Goal: Find specific page/section: Find specific page/section

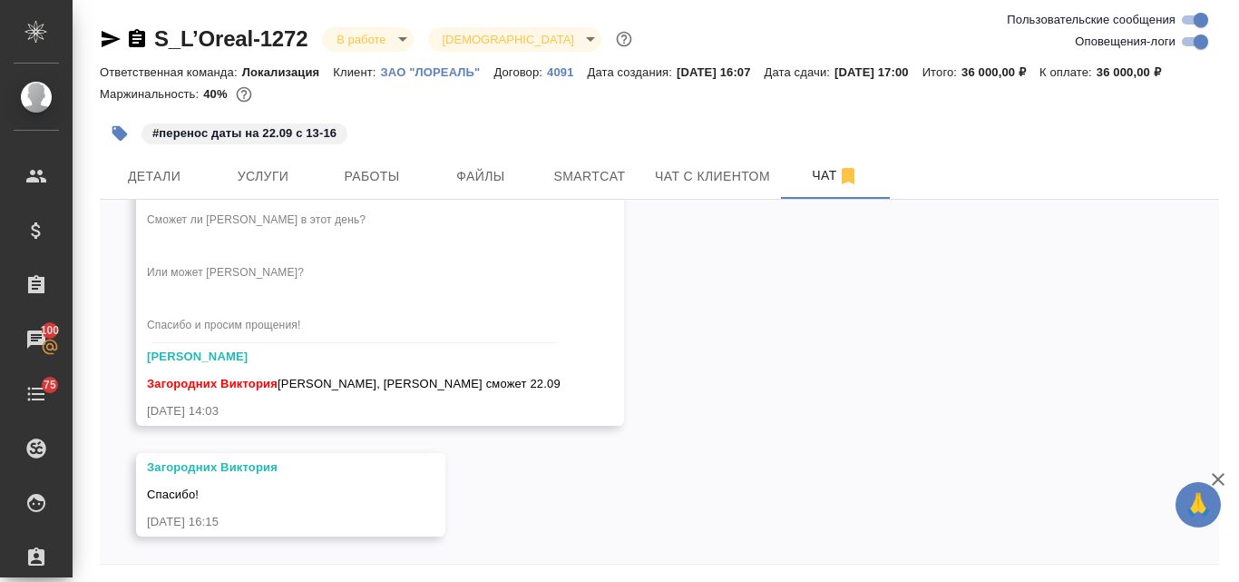
scroll to position [4809, 0]
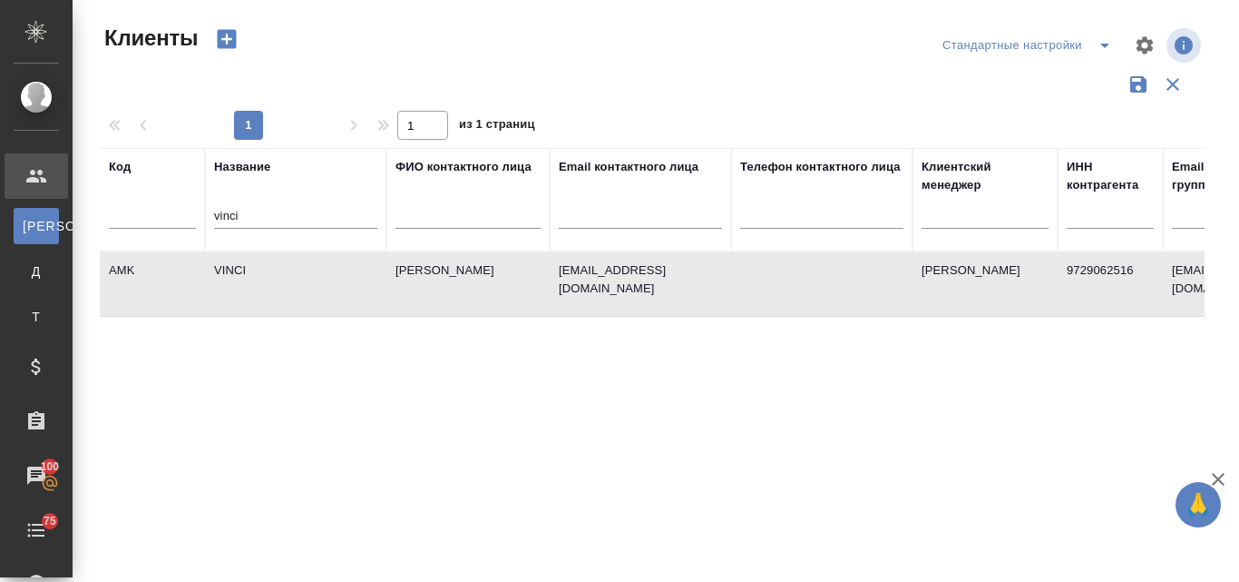
select select "RU"
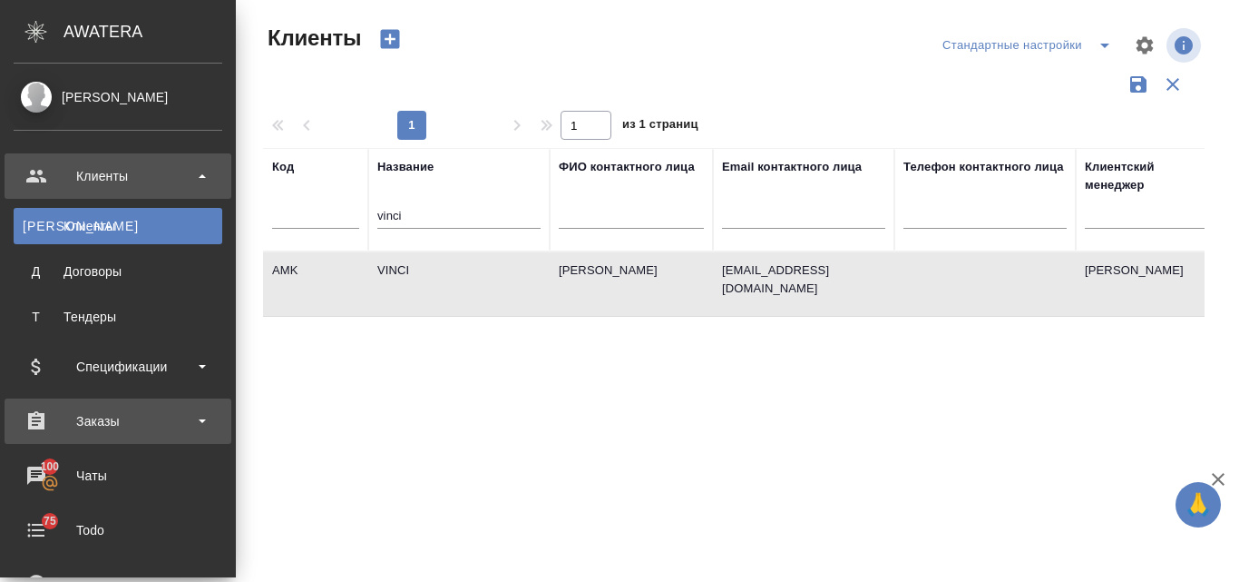
click at [79, 412] on div "Заказы" at bounding box center [118, 420] width 209 height 27
click at [114, 425] on div "Заказы" at bounding box center [118, 420] width 209 height 27
click at [103, 435] on div "Заказы" at bounding box center [118, 420] width 227 height 45
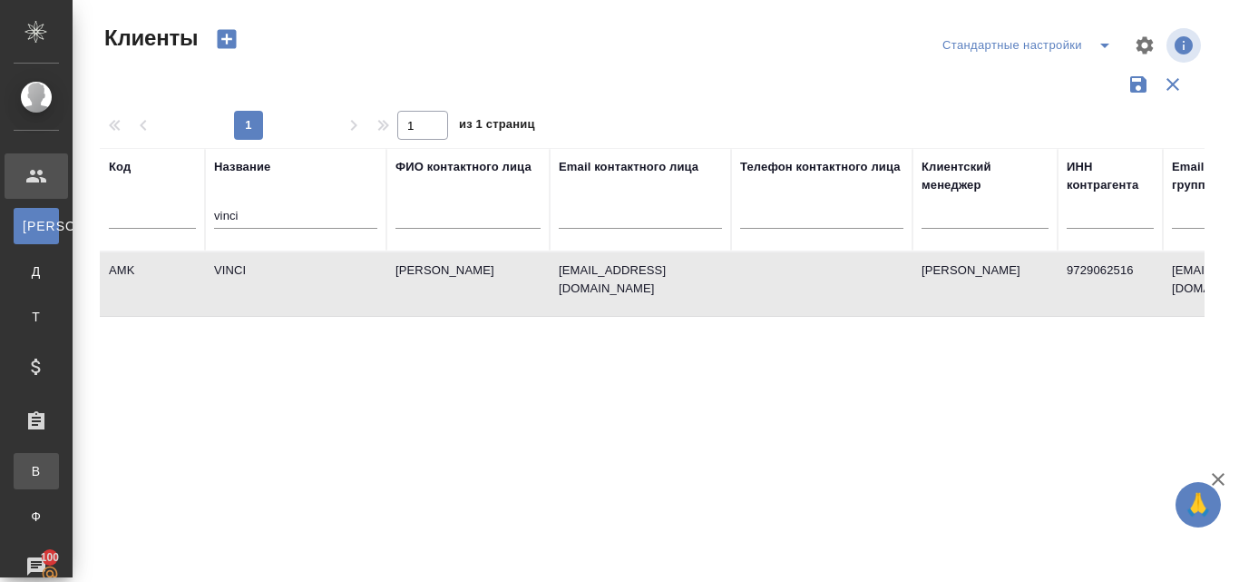
click at [27, 465] on div "Все заказы" at bounding box center [13, 471] width 27 height 18
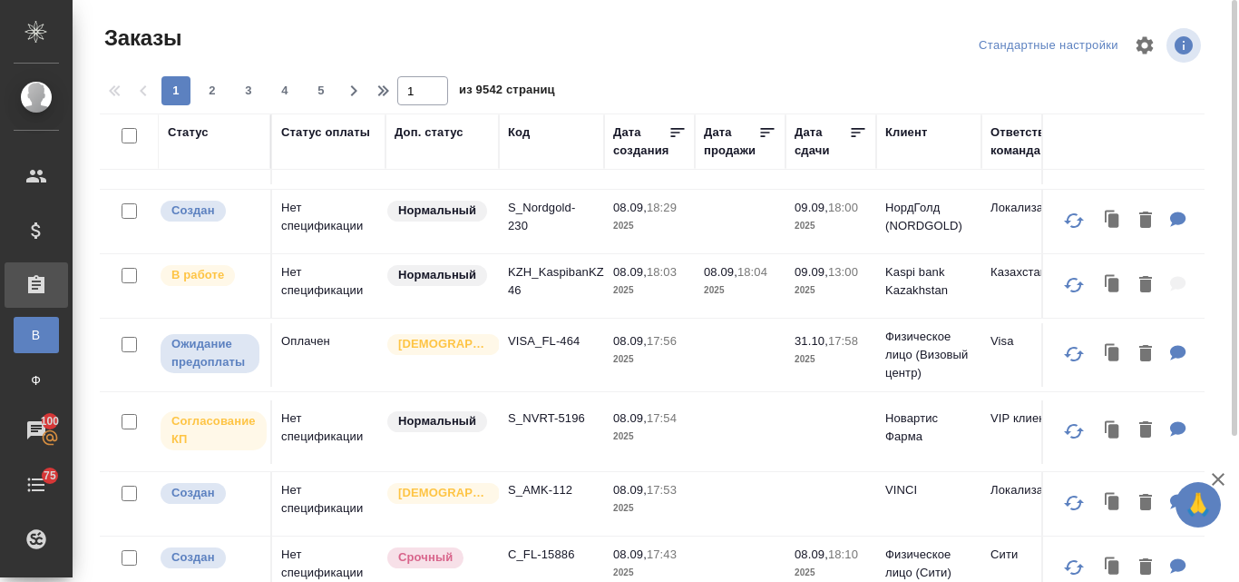
scroll to position [130, 0]
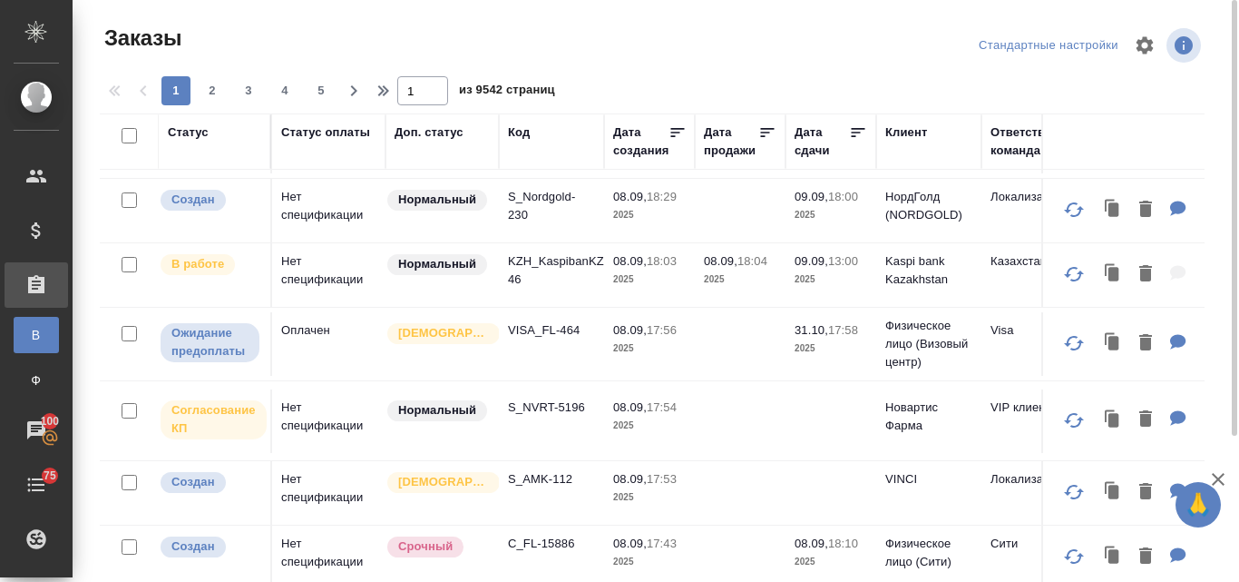
drag, startPoint x: 1190, startPoint y: 248, endPoint x: 1214, endPoint y: 315, distance: 71.2
click at [1214, 315] on div "Статус Статус оплаты Доп. статус Код Дата создания Дата продажи Дата сдачи Клие…" at bounding box center [660, 439] width 1120 height 653
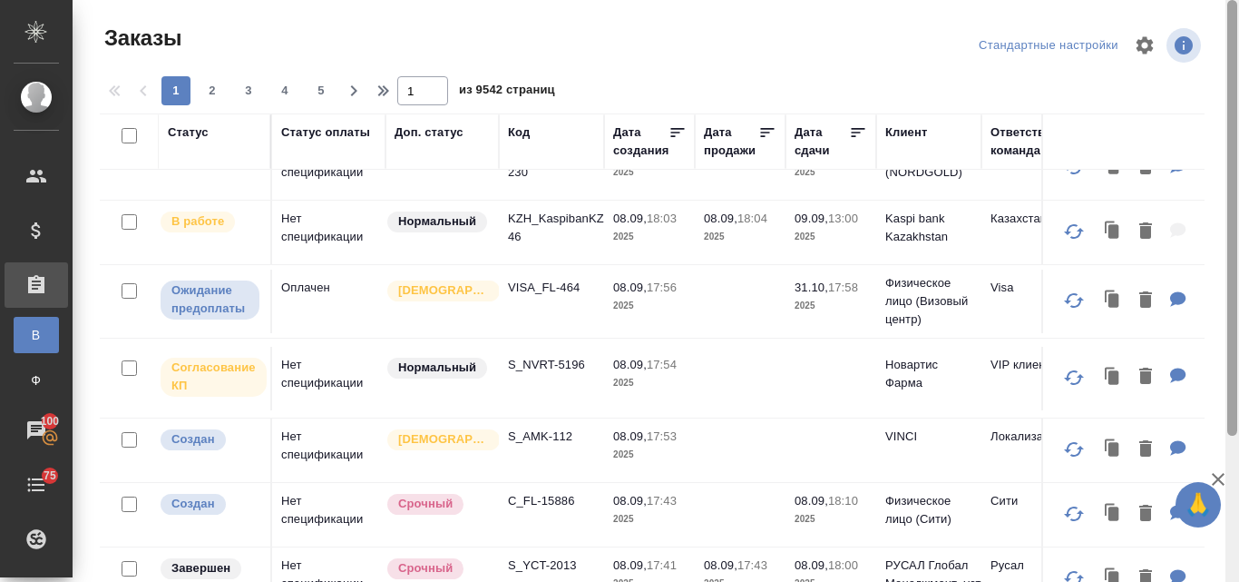
scroll to position [195, 0]
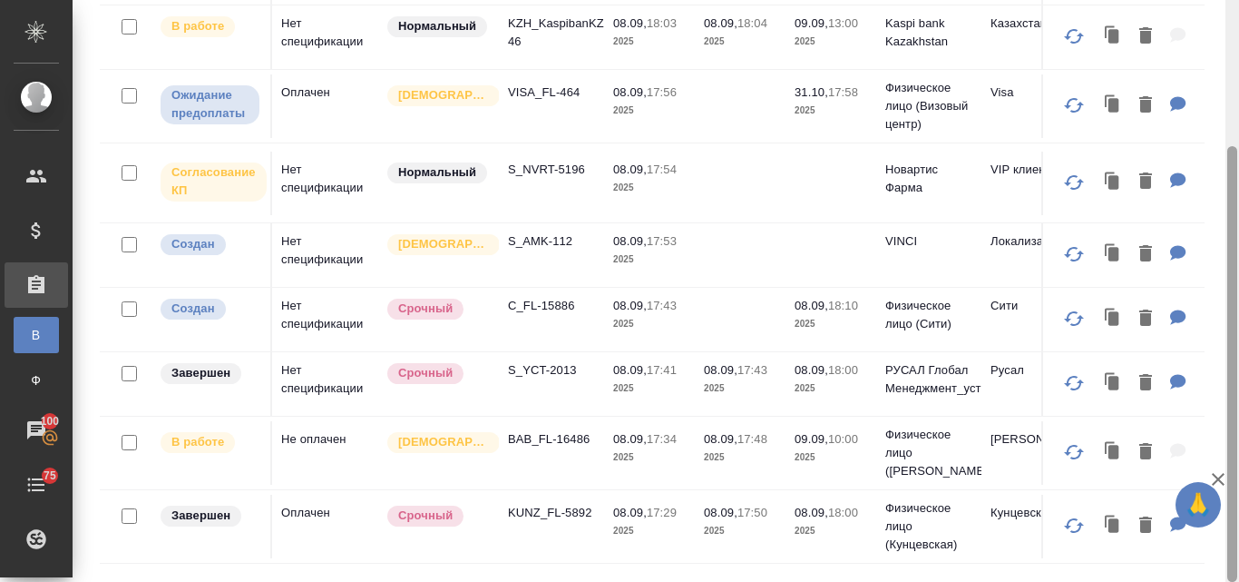
drag, startPoint x: 1238, startPoint y: 206, endPoint x: 1238, endPoint y: 273, distance: 67.1
click at [1238, 273] on div at bounding box center [1233, 291] width 14 height 582
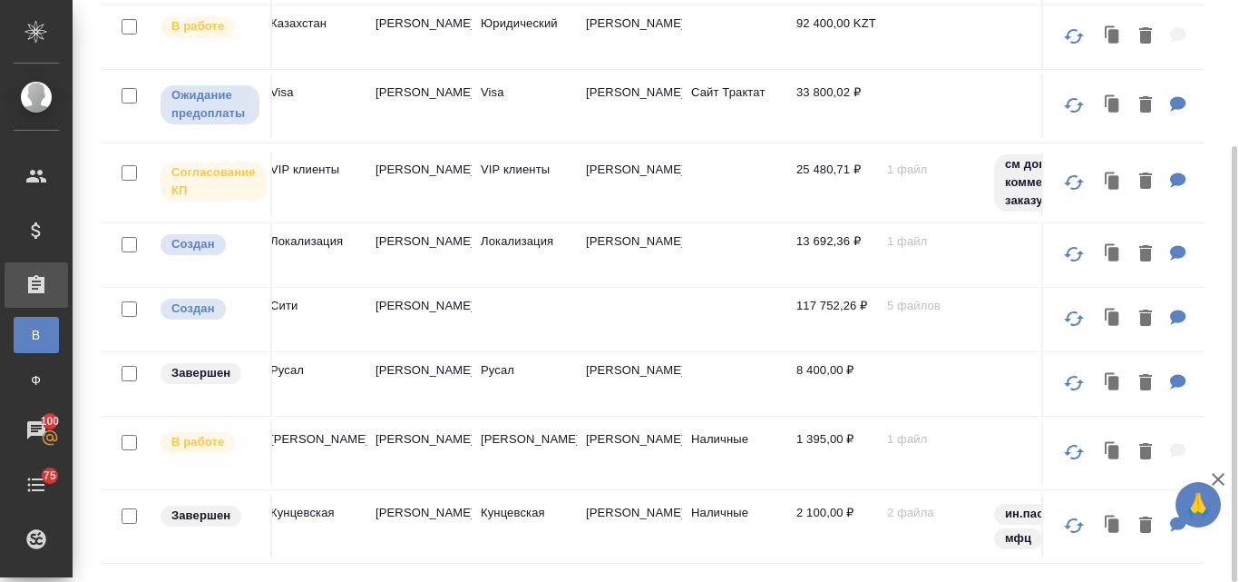
scroll to position [172, 736]
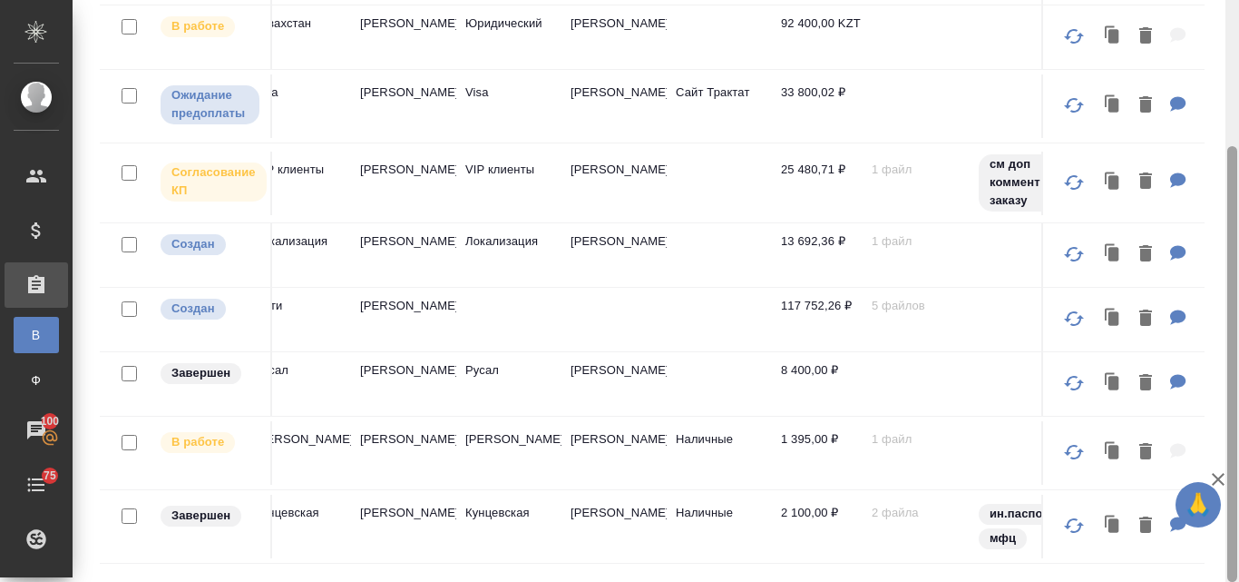
drag, startPoint x: 1238, startPoint y: 195, endPoint x: 1233, endPoint y: 111, distance: 84.5
click at [1233, 111] on div at bounding box center [1233, 291] width 14 height 582
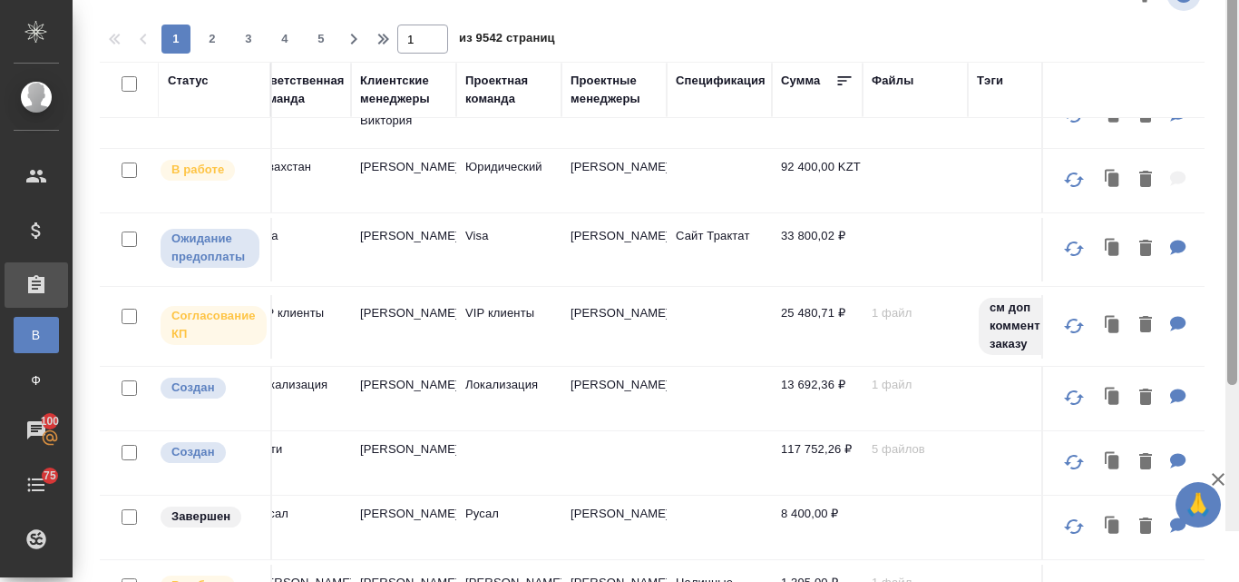
scroll to position [0, 0]
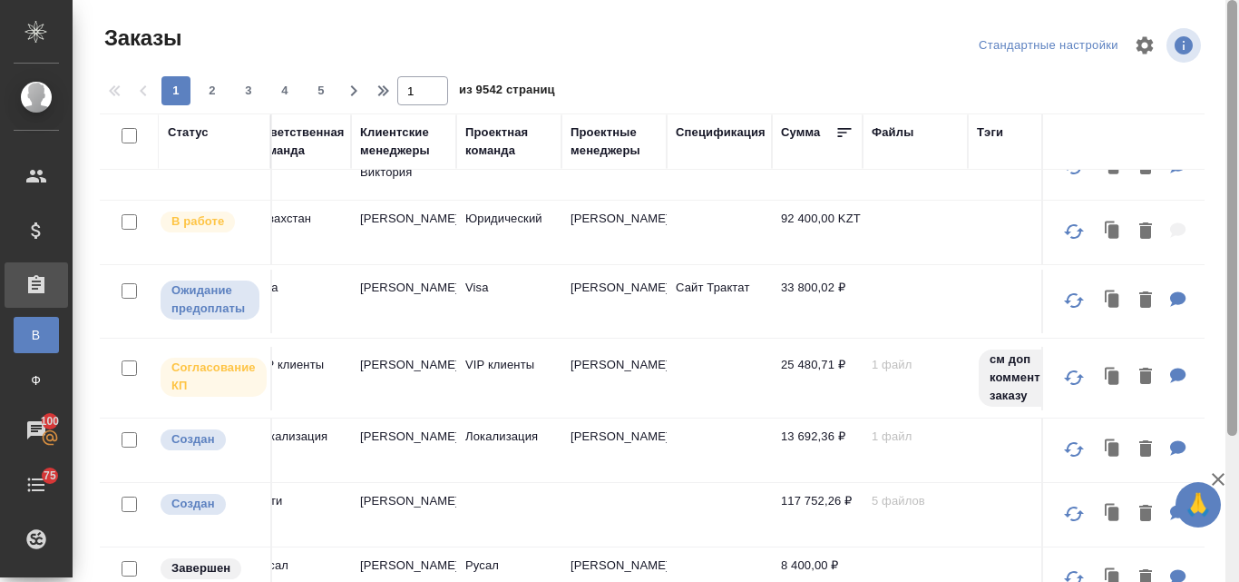
drag, startPoint x: 1229, startPoint y: 190, endPoint x: 1228, endPoint y: 38, distance: 151.5
click at [1228, 38] on div at bounding box center [1233, 218] width 10 height 436
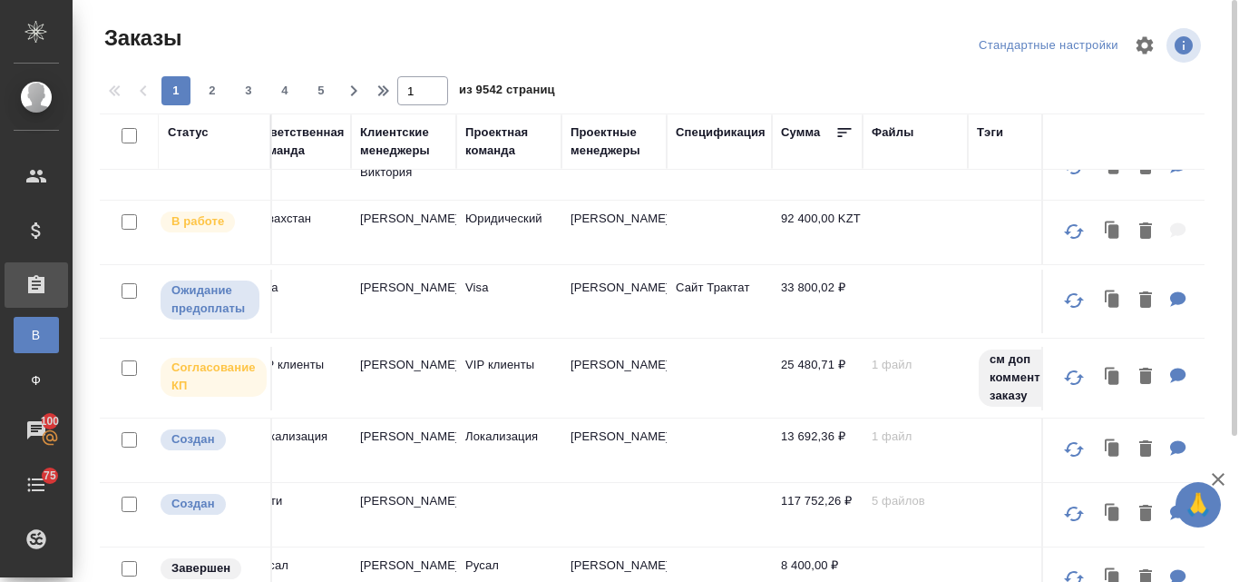
click at [386, 146] on div "Клиентские менеджеры" at bounding box center [403, 141] width 87 height 36
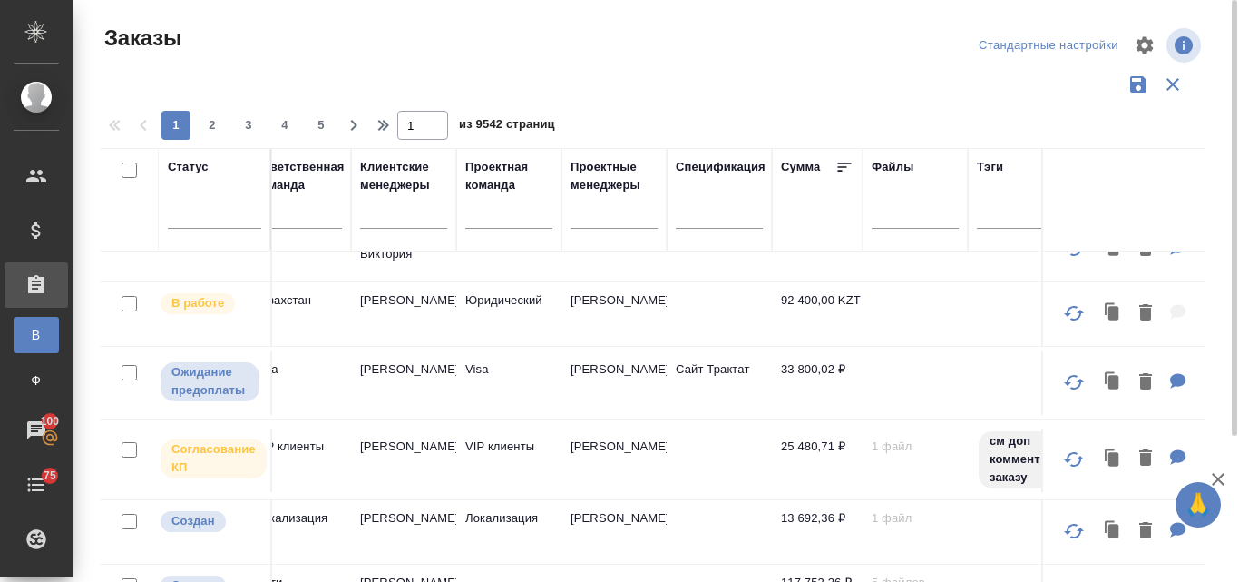
click at [386, 146] on div "Заказы Стандартные настройки 1 2 3 4 5 1 из 9542 страниц Статус Статус оплаты Д…" at bounding box center [660, 405] width 1140 height 811
click at [388, 207] on div at bounding box center [403, 210] width 87 height 26
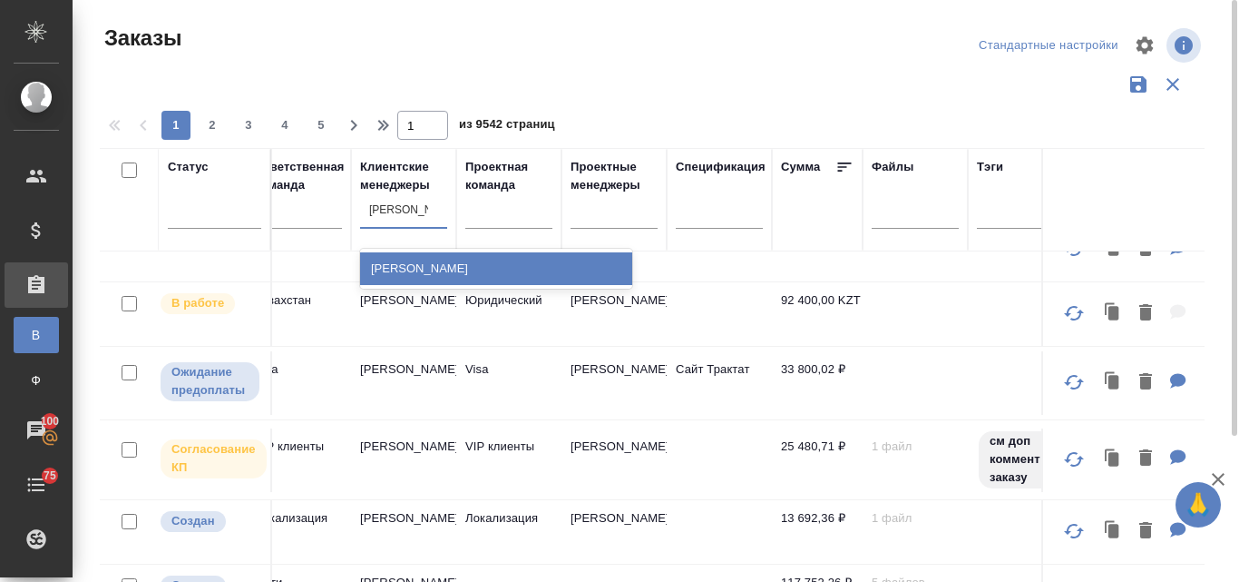
type input "[PERSON_NAME]"
click at [400, 275] on div "[PERSON_NAME]" at bounding box center [496, 268] width 272 height 33
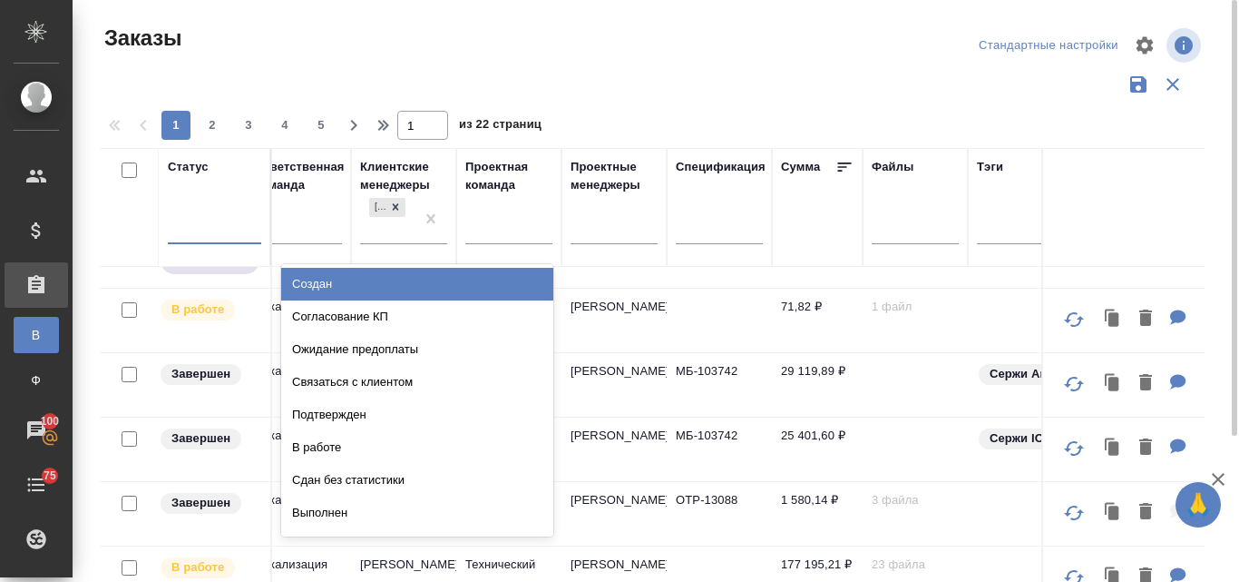
click at [189, 229] on div at bounding box center [214, 225] width 93 height 26
click at [338, 282] on div "Создан" at bounding box center [417, 284] width 272 height 33
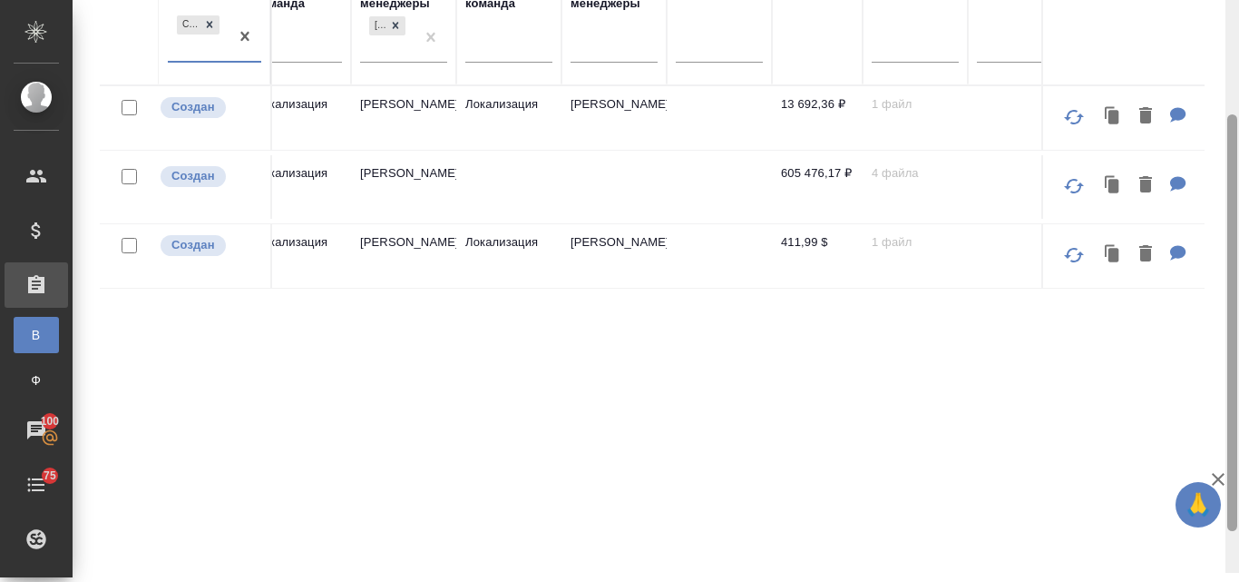
scroll to position [184, 0]
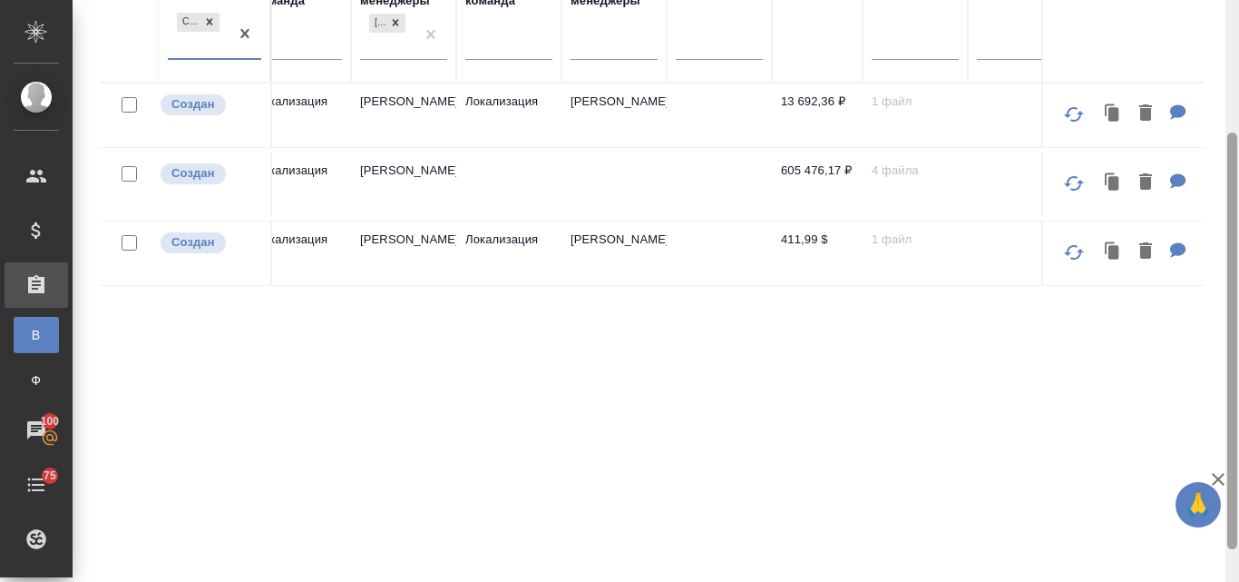
drag, startPoint x: 1228, startPoint y: 267, endPoint x: 1214, endPoint y: 405, distance: 138.7
click at [1214, 405] on div "Заказы Стандартные настройки 1 1 из 1 страниц Статус option Создан, selected. 0…" at bounding box center [656, 291] width 1167 height 582
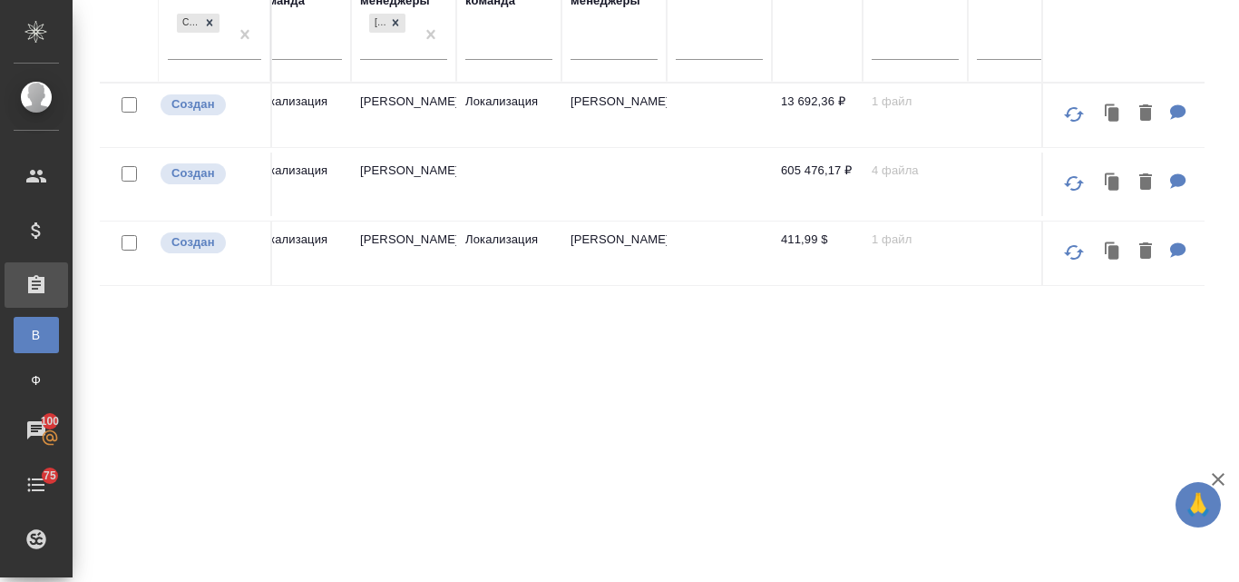
drag, startPoint x: 667, startPoint y: 557, endPoint x: 1091, endPoint y: 364, distance: 466.5
click at [1091, 364] on div "Статус Создан Статус оплаты Доп. статус Код Дата создания Дата продажи Дата сда…" at bounding box center [652, 290] width 1105 height 653
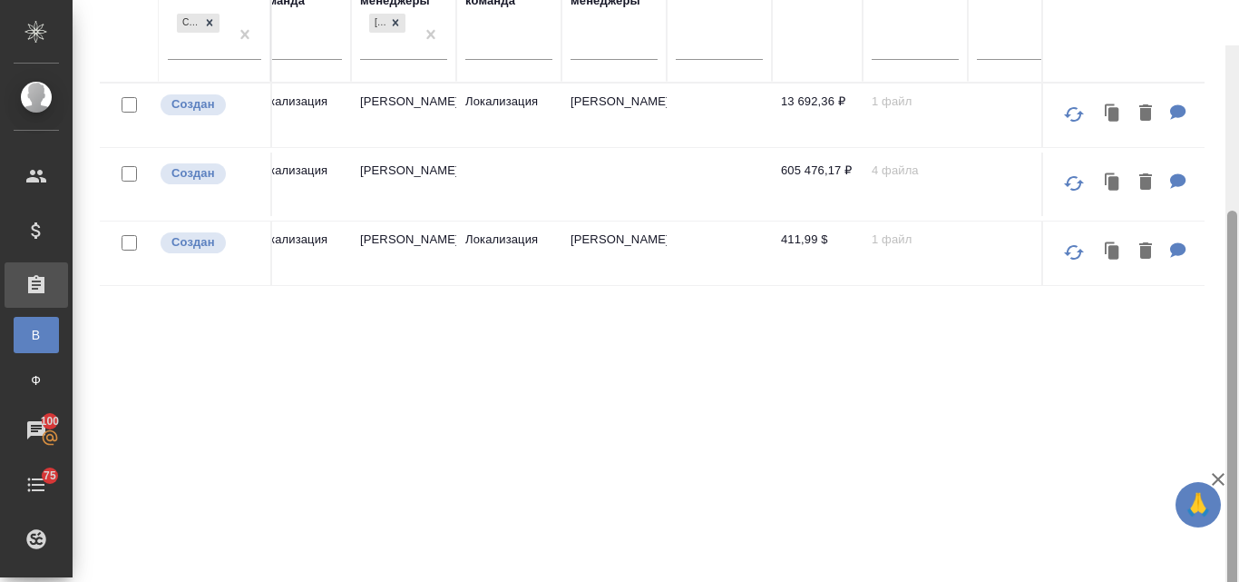
scroll to position [230, 0]
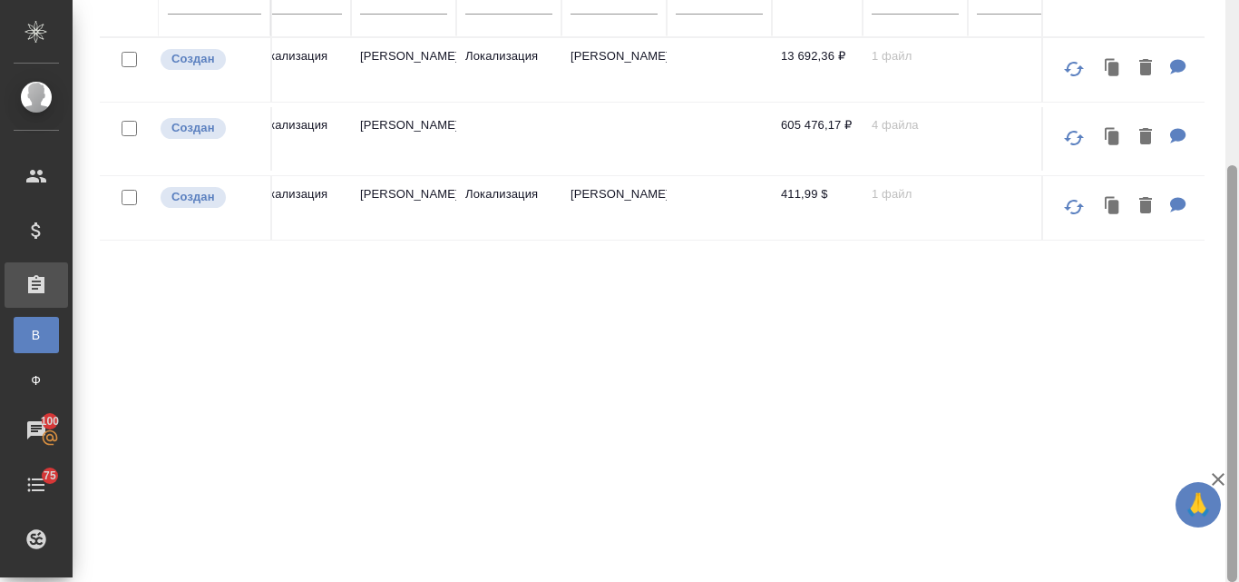
drag, startPoint x: 1238, startPoint y: 217, endPoint x: 1235, endPoint y: 293, distance: 76.3
click at [1235, 293] on div at bounding box center [1233, 291] width 14 height 582
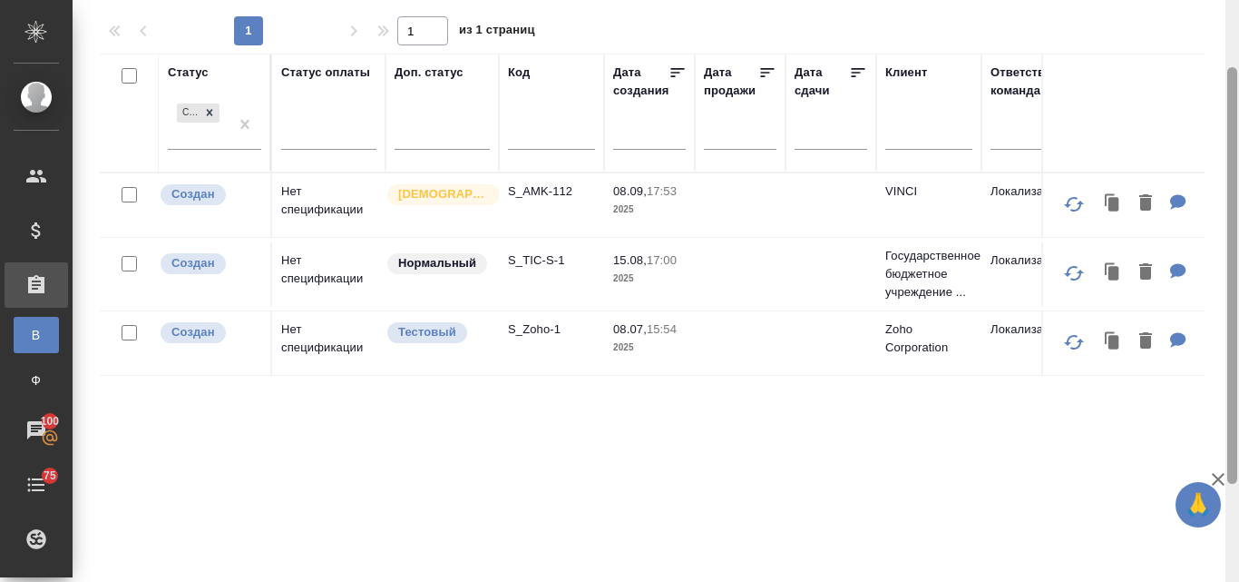
scroll to position [93, 0]
drag, startPoint x: 1236, startPoint y: 233, endPoint x: 1233, endPoint y: 135, distance: 98.0
click at [1233, 135] on div at bounding box center [1233, 276] width 10 height 416
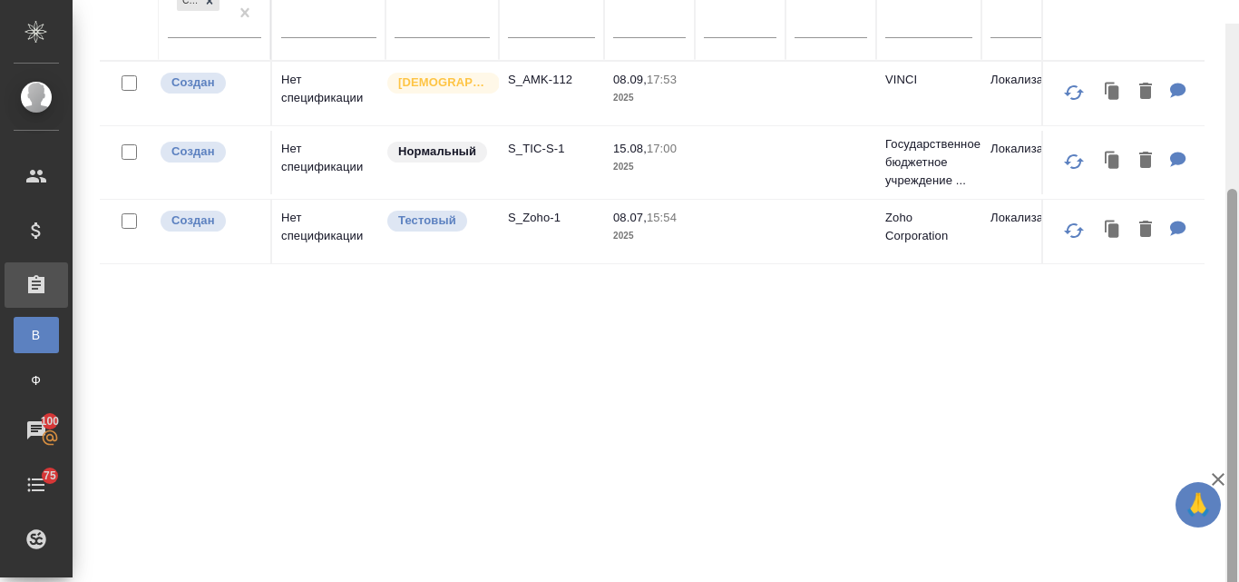
scroll to position [230, 0]
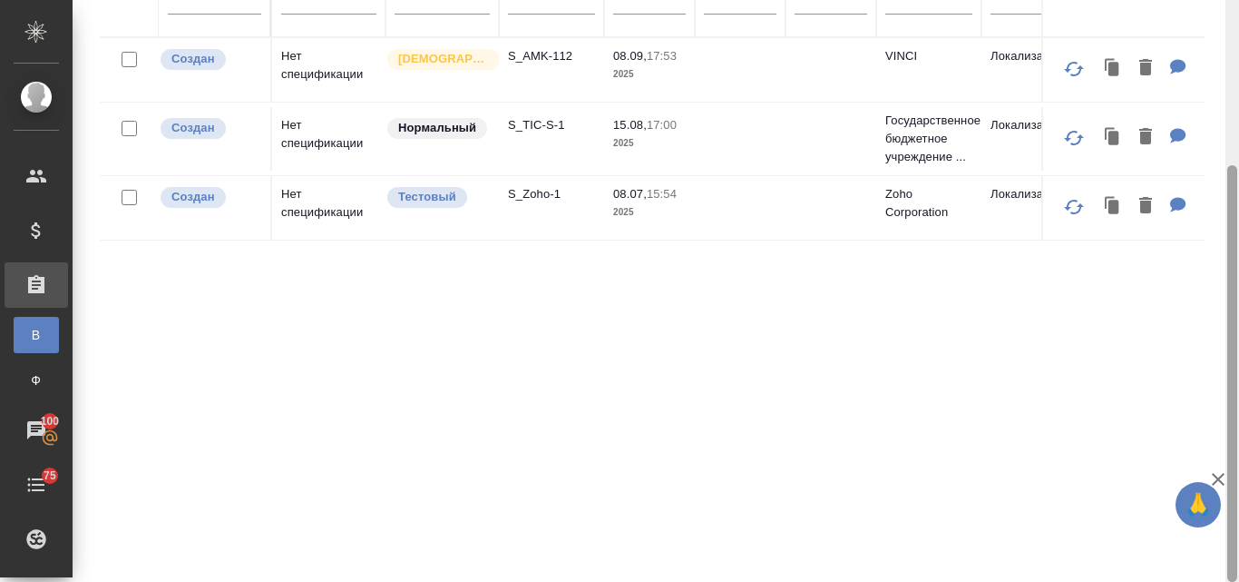
drag, startPoint x: 1230, startPoint y: 177, endPoint x: 1218, endPoint y: 357, distance: 180.0
click at [1218, 357] on div "Заказы Стандартные настройки 1 1 из 1 страниц Статус Создан Статус оплаты Доп. …" at bounding box center [656, 291] width 1167 height 582
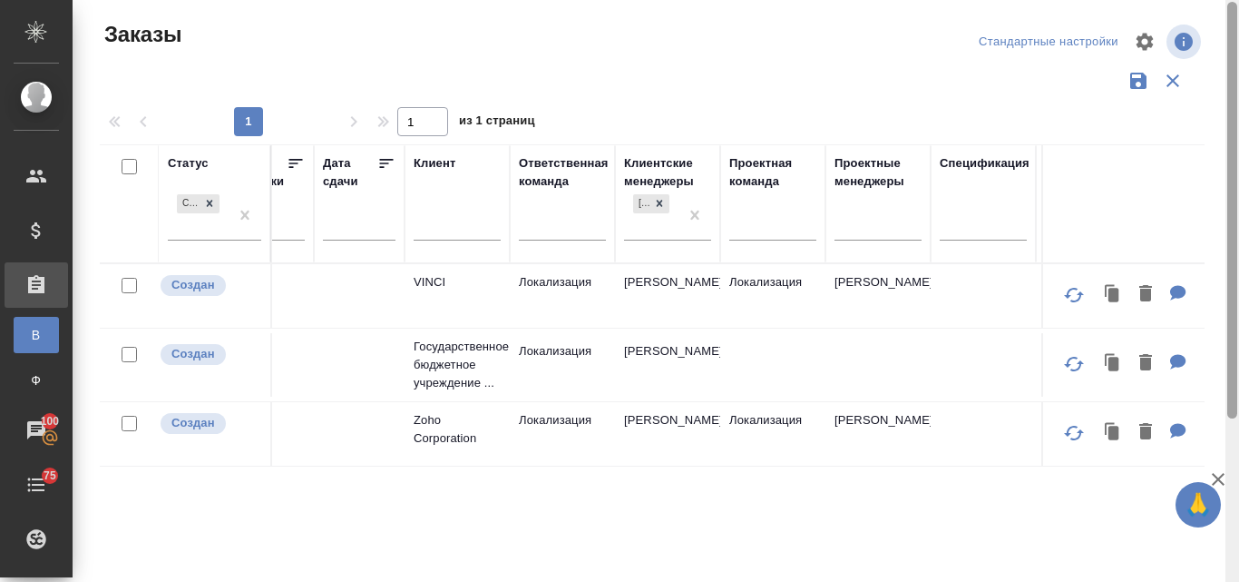
scroll to position [0, 0]
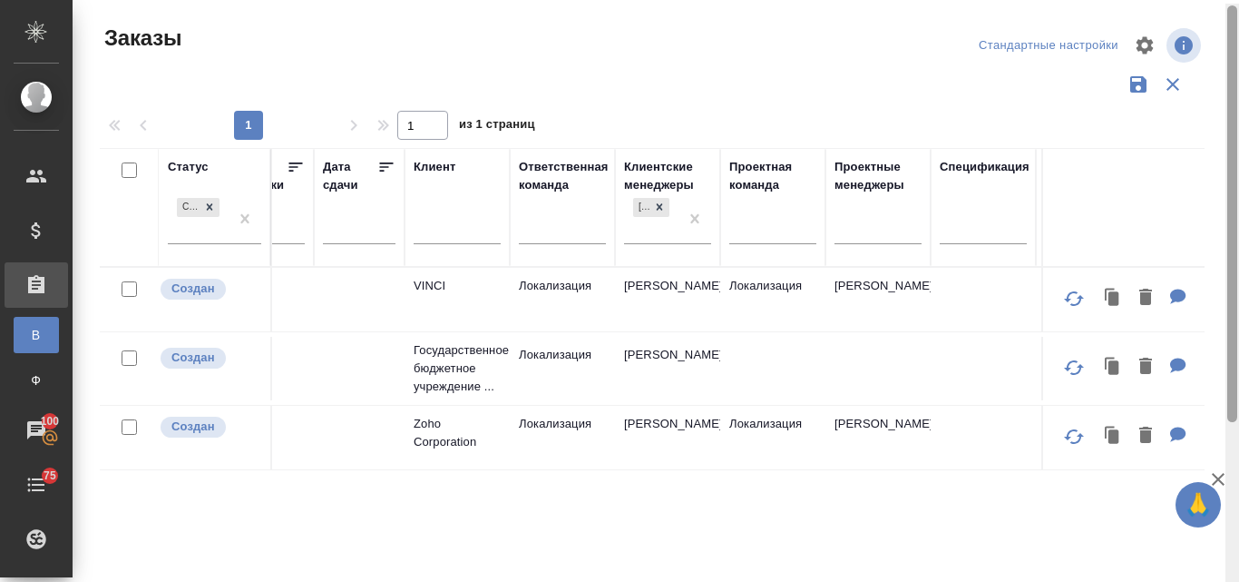
drag, startPoint x: 1235, startPoint y: 323, endPoint x: 1236, endPoint y: 154, distance: 168.8
click at [1236, 154] on div at bounding box center [1233, 213] width 10 height 416
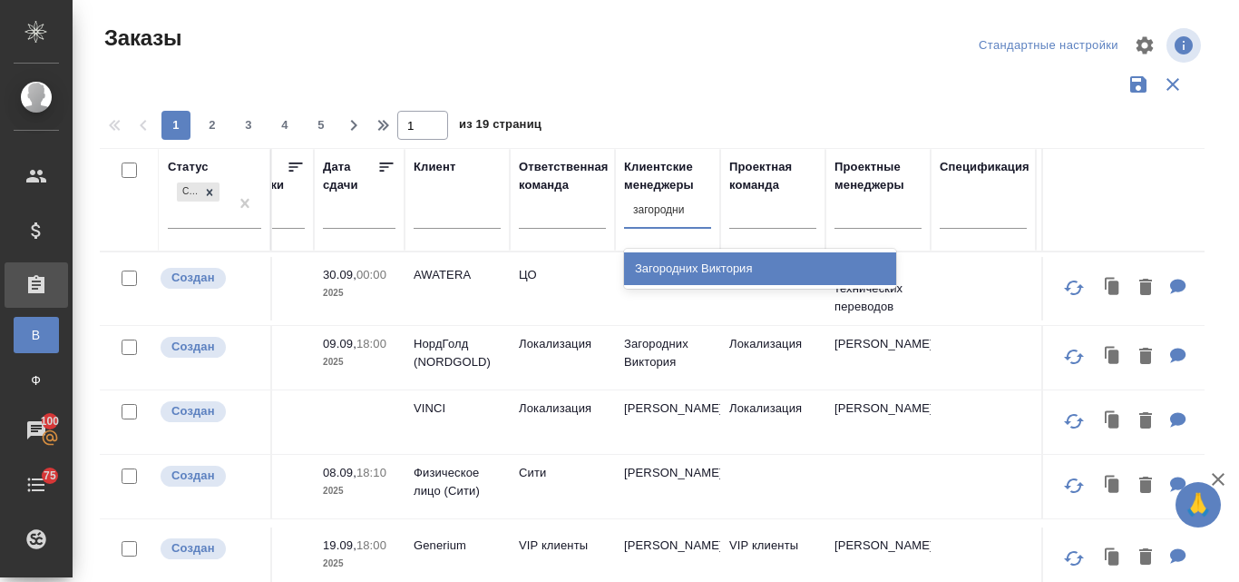
type input "загородних"
click at [681, 267] on div "Загородних Виктория" at bounding box center [760, 268] width 272 height 33
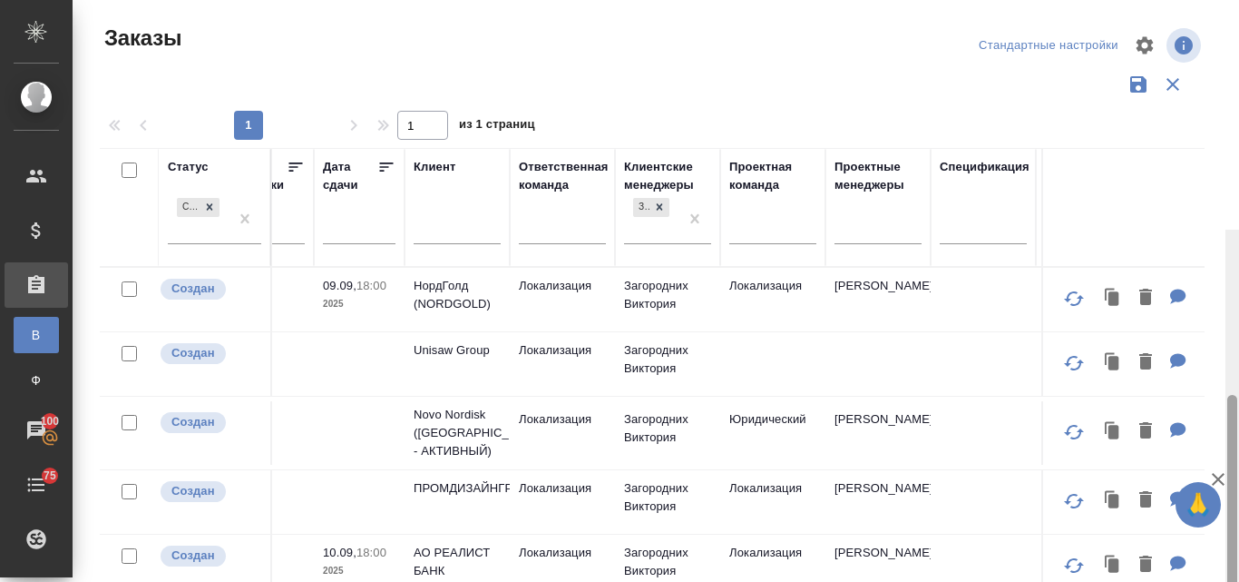
scroll to position [230, 0]
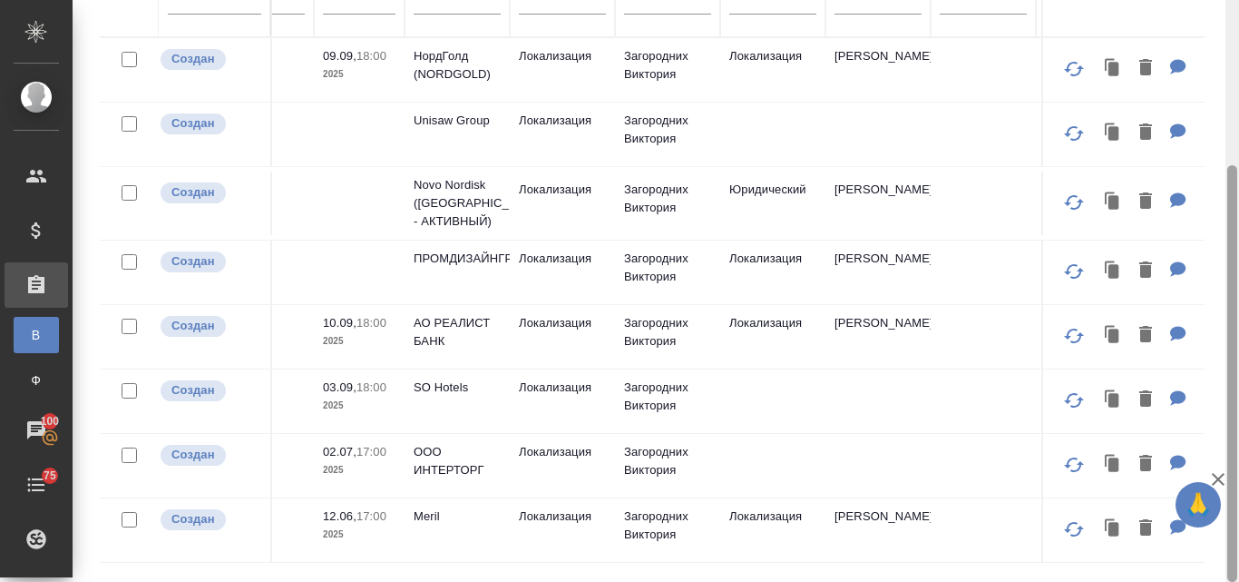
drag, startPoint x: 1238, startPoint y: 197, endPoint x: 1238, endPoint y: 223, distance: 26.3
click at [1238, 223] on div at bounding box center [1233, 291] width 14 height 582
drag, startPoint x: 1236, startPoint y: 193, endPoint x: 1232, endPoint y: 276, distance: 82.6
click at [1232, 276] on div at bounding box center [1233, 373] width 10 height 416
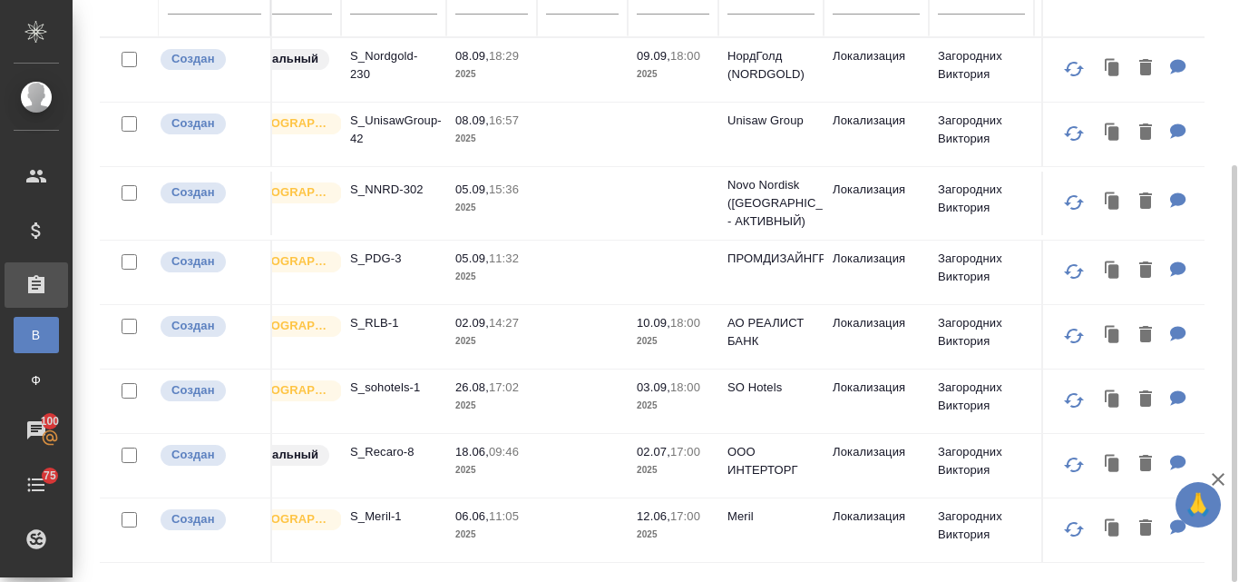
scroll to position [0, 0]
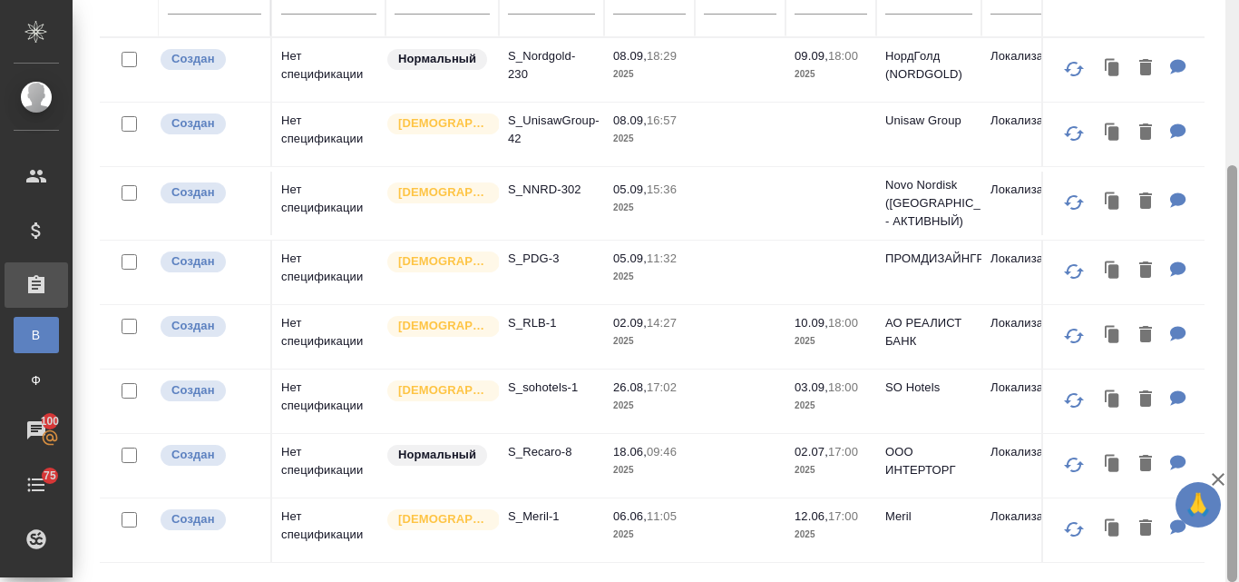
drag, startPoint x: 1238, startPoint y: 289, endPoint x: 1238, endPoint y: 215, distance: 74.4
click at [1238, 215] on div at bounding box center [1233, 291] width 14 height 582
drag, startPoint x: 1225, startPoint y: 242, endPoint x: 1236, endPoint y: 217, distance: 27.6
click at [1236, 217] on div "Заказы Стандартные настройки 1 1 из 1 страниц Статус Создан Статус оплаты Доп. …" at bounding box center [656, 291] width 1167 height 582
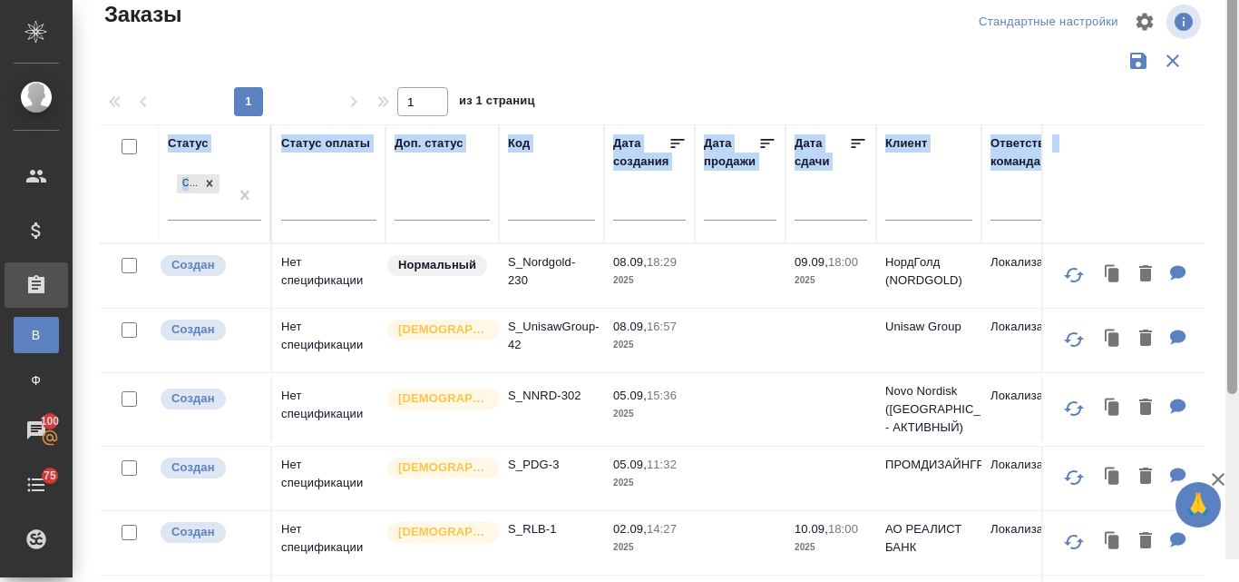
scroll to position [1, 0]
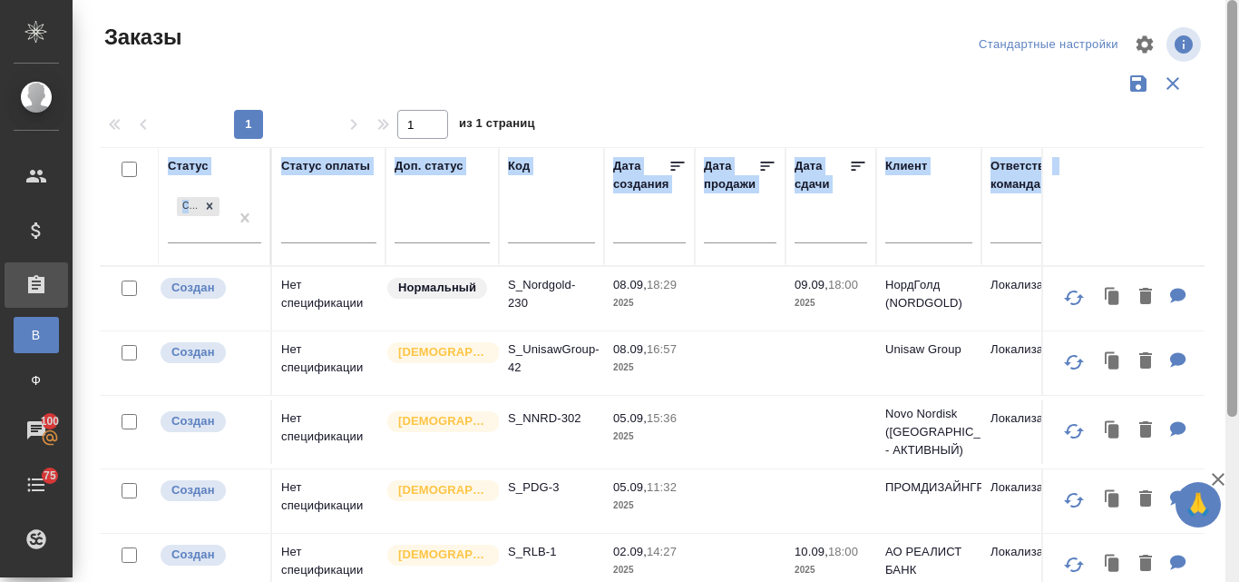
drag, startPoint x: 1234, startPoint y: 228, endPoint x: 1238, endPoint y: 65, distance: 162.5
click at [1238, 65] on div at bounding box center [1233, 291] width 14 height 582
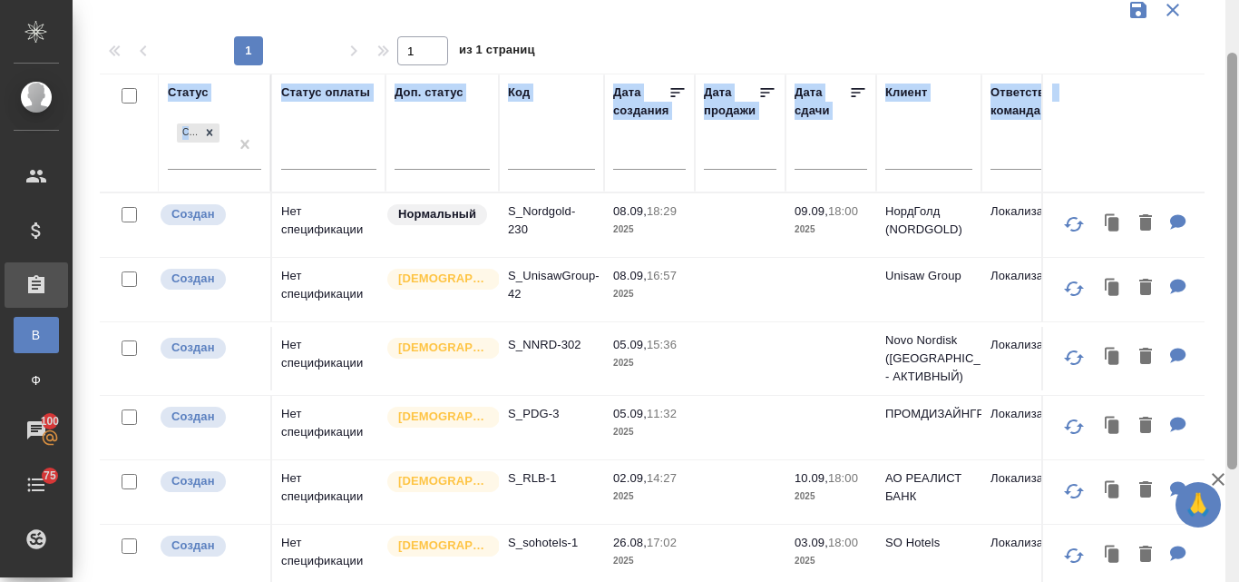
scroll to position [0, 0]
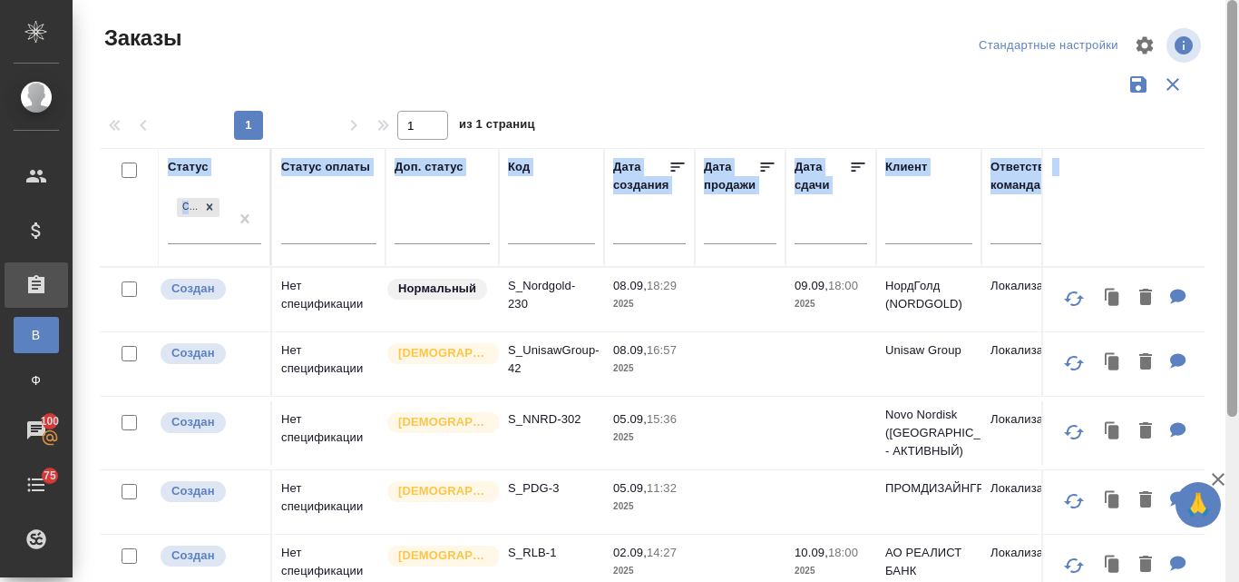
drag, startPoint x: 1233, startPoint y: 141, endPoint x: 1238, endPoint y: 63, distance: 78.2
click at [1238, 63] on div at bounding box center [1233, 291] width 14 height 582
